Goal: Task Accomplishment & Management: Complete application form

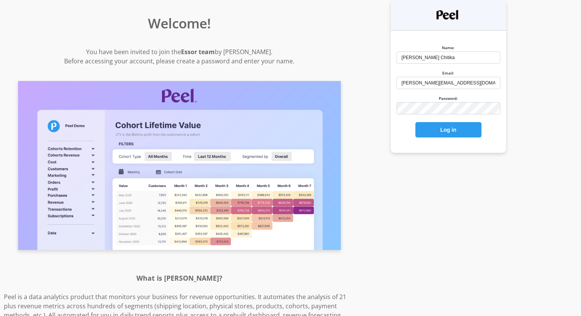
click at [294, 48] on p "You have been invited to join the Essor team by Ben Kaminski. Before accessing …" at bounding box center [179, 56] width 351 height 18
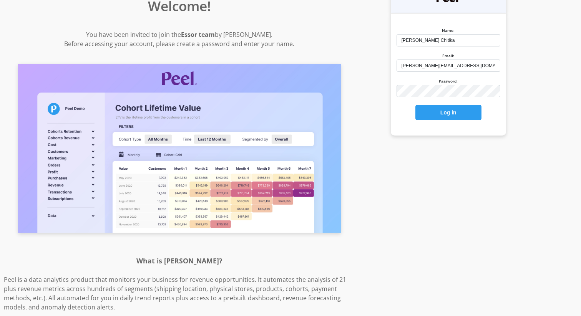
scroll to position [19, 0]
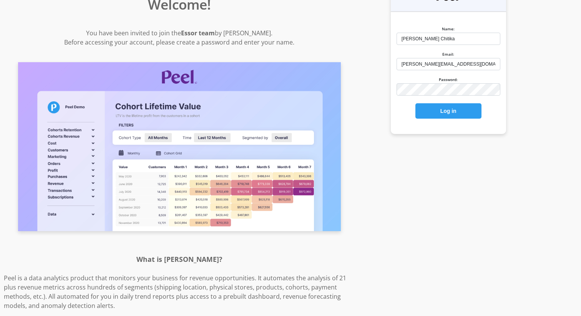
click at [415, 103] on button "Log in" at bounding box center [448, 110] width 66 height 15
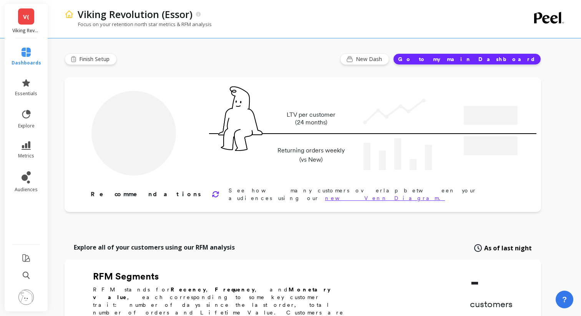
type input "Champions"
type input "217816"
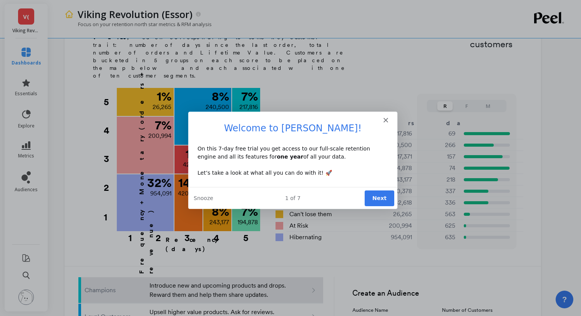
click at [375, 196] on button "Next" at bounding box center [379, 198] width 30 height 16
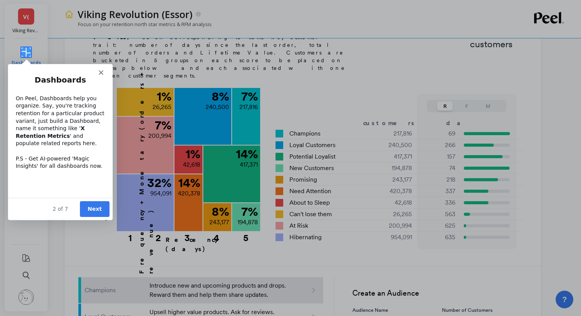
click at [94, 207] on button "Next" at bounding box center [95, 209] width 30 height 16
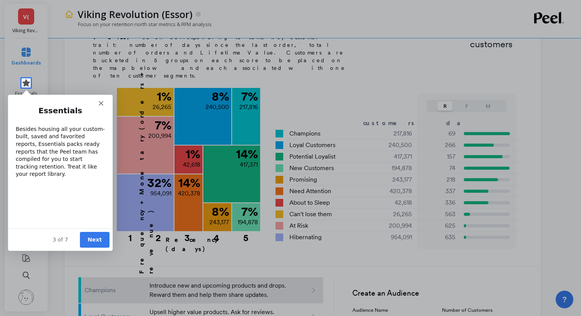
click at [95, 238] on button "Next" at bounding box center [95, 240] width 30 height 16
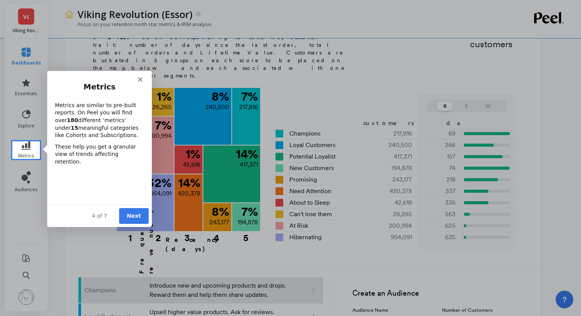
click at [126, 216] on button "Next" at bounding box center [133, 216] width 30 height 16
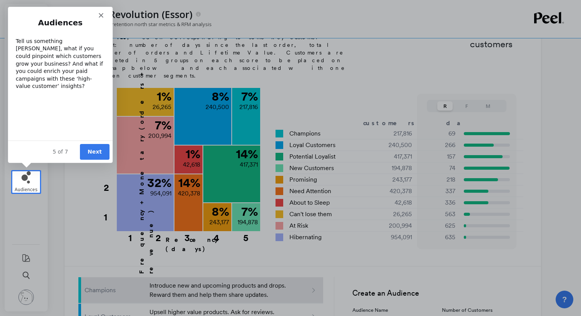
click at [98, 153] on button "Next" at bounding box center [95, 152] width 30 height 16
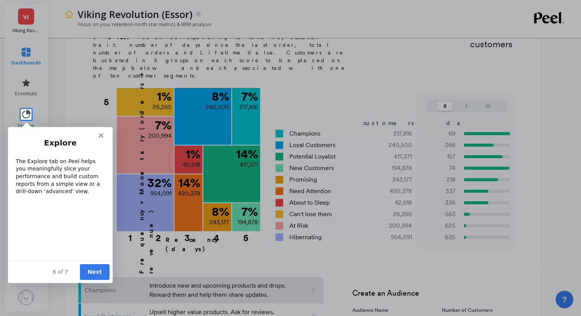
click at [88, 267] on button "Next" at bounding box center [95, 272] width 30 height 16
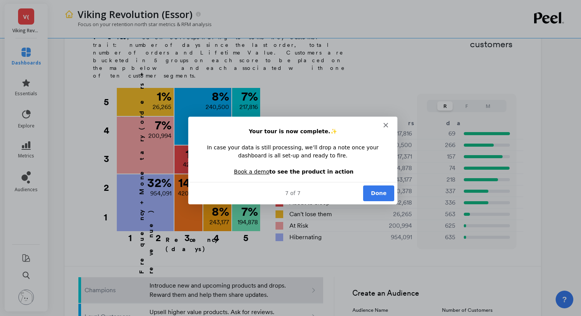
click at [380, 190] on button "Done" at bounding box center [378, 193] width 31 height 16
